Goal: Navigation & Orientation: Find specific page/section

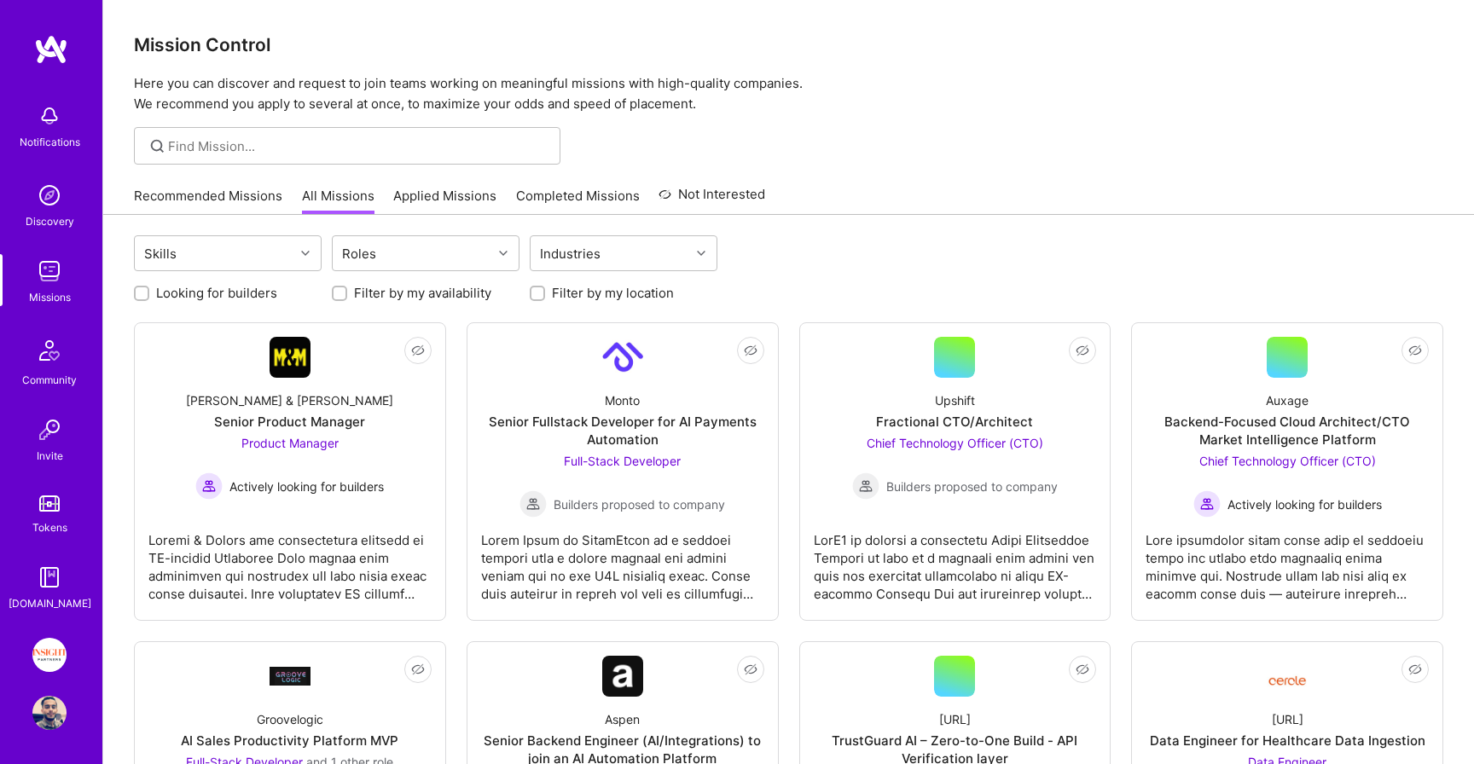
click at [450, 207] on link "Applied Missions" at bounding box center [444, 201] width 103 height 28
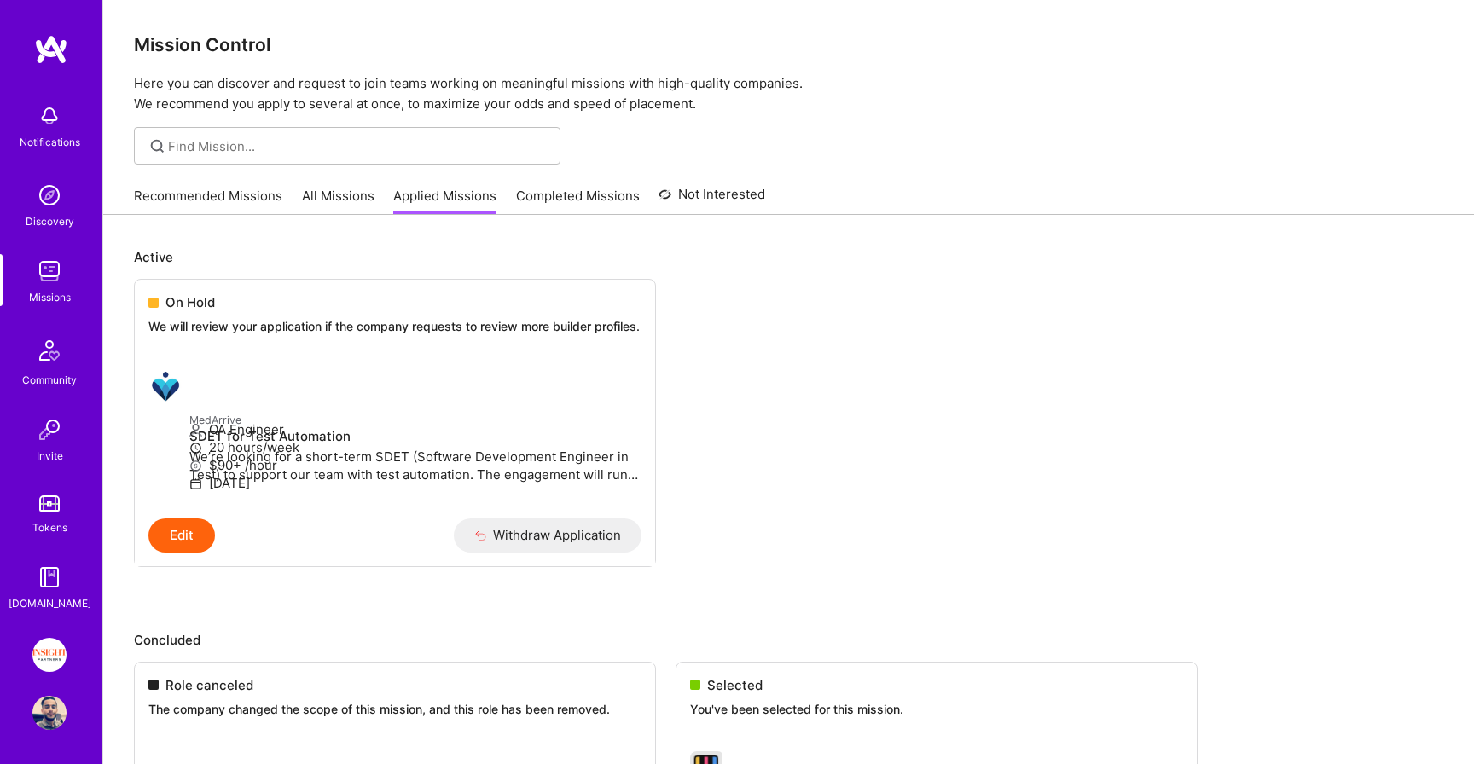
click at [349, 194] on link "All Missions" at bounding box center [338, 201] width 73 height 28
